Goal: Communication & Community: Answer question/provide support

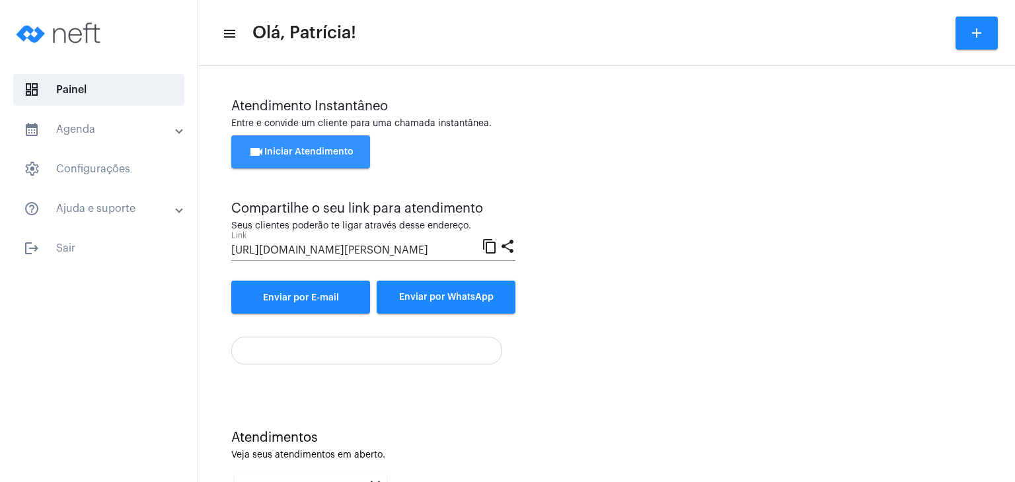
click at [264, 162] on button "videocam Iniciar Atendimento" at bounding box center [300, 151] width 139 height 33
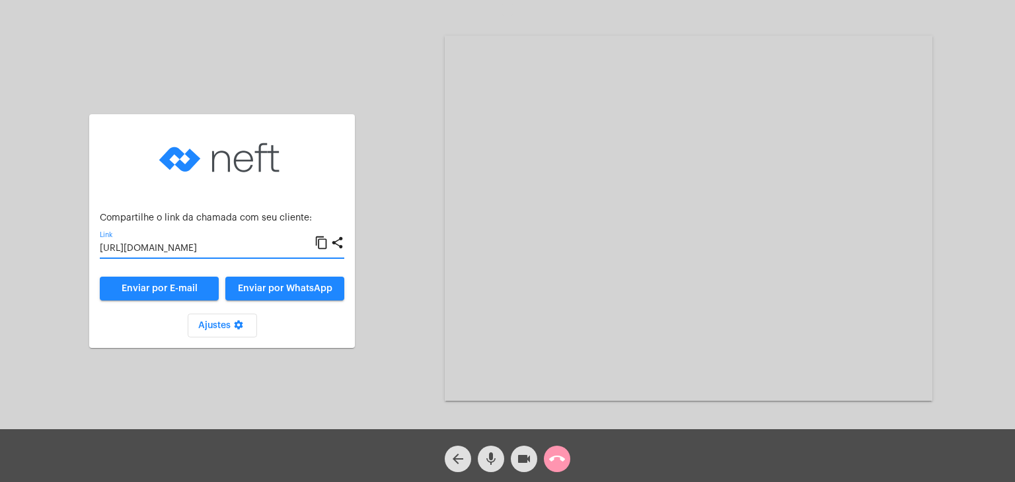
click at [156, 250] on input "[URL][DOMAIN_NAME]" at bounding box center [207, 249] width 215 height 11
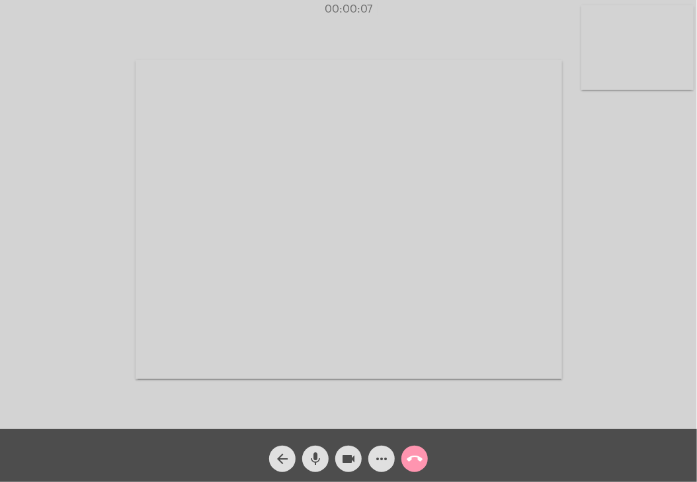
click at [668, 75] on video at bounding box center [637, 47] width 112 height 85
click at [354, 244] on video at bounding box center [430, 218] width 426 height 319
